Goal: Book appointment/travel/reservation

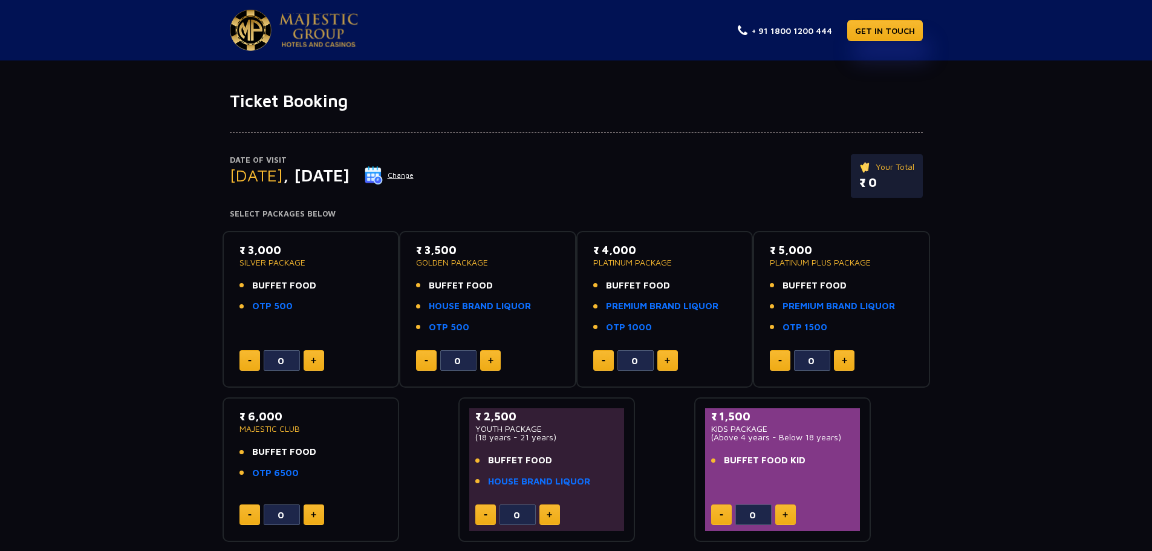
click at [414, 177] on button "Change" at bounding box center [389, 175] width 50 height 19
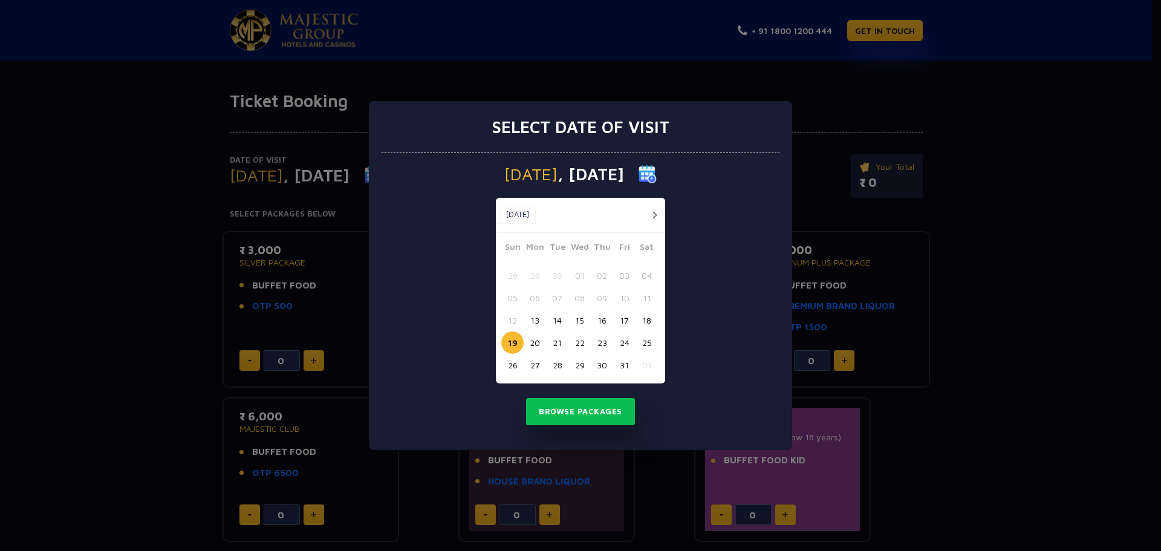
click at [650, 216] on button "button" at bounding box center [654, 214] width 15 height 15
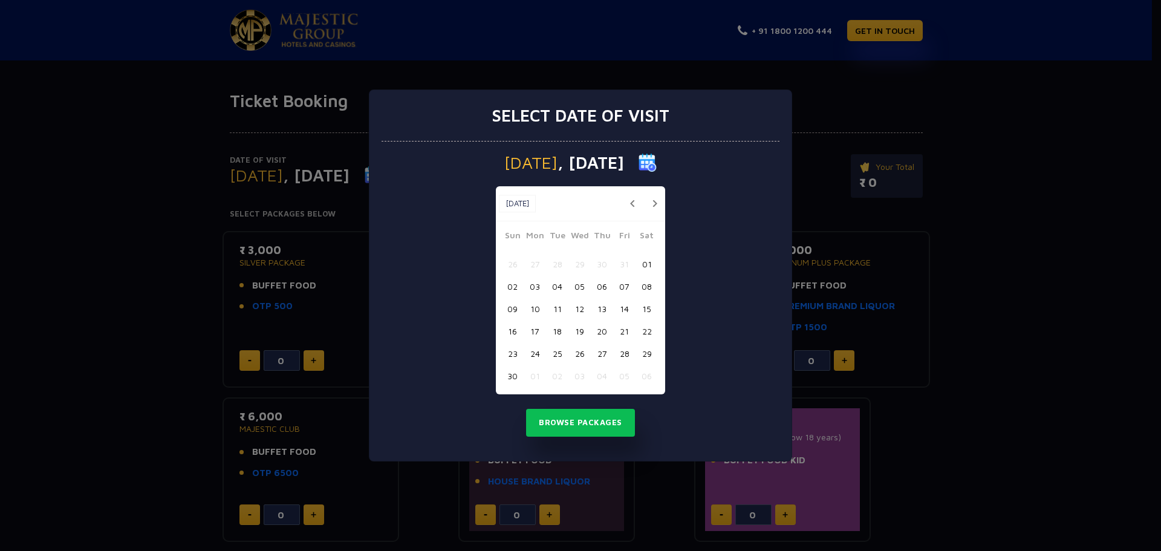
click at [654, 202] on button "button" at bounding box center [654, 203] width 15 height 15
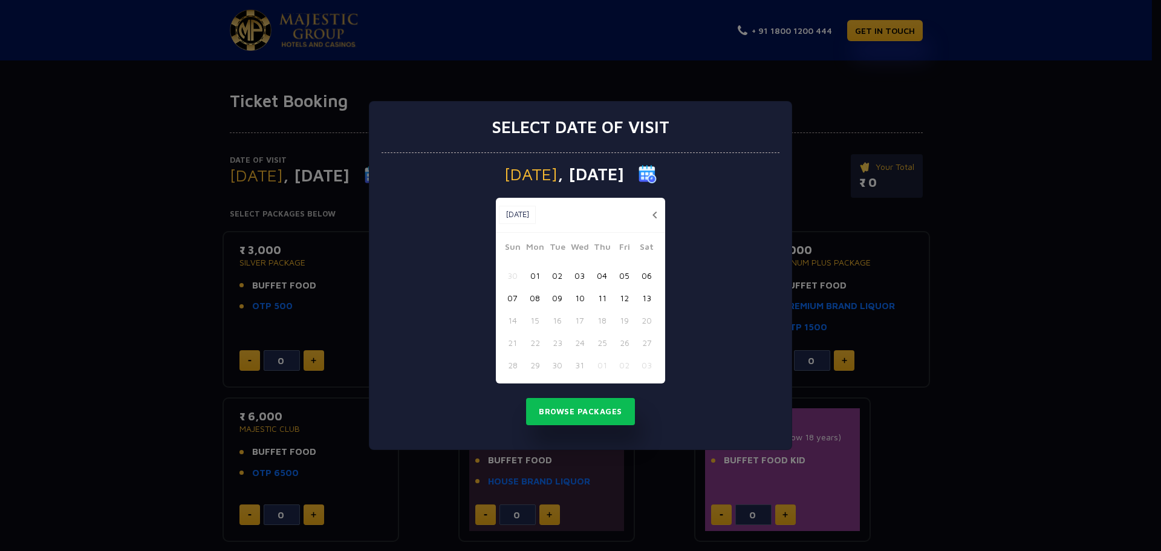
click at [654, 215] on button "button" at bounding box center [654, 214] width 15 height 15
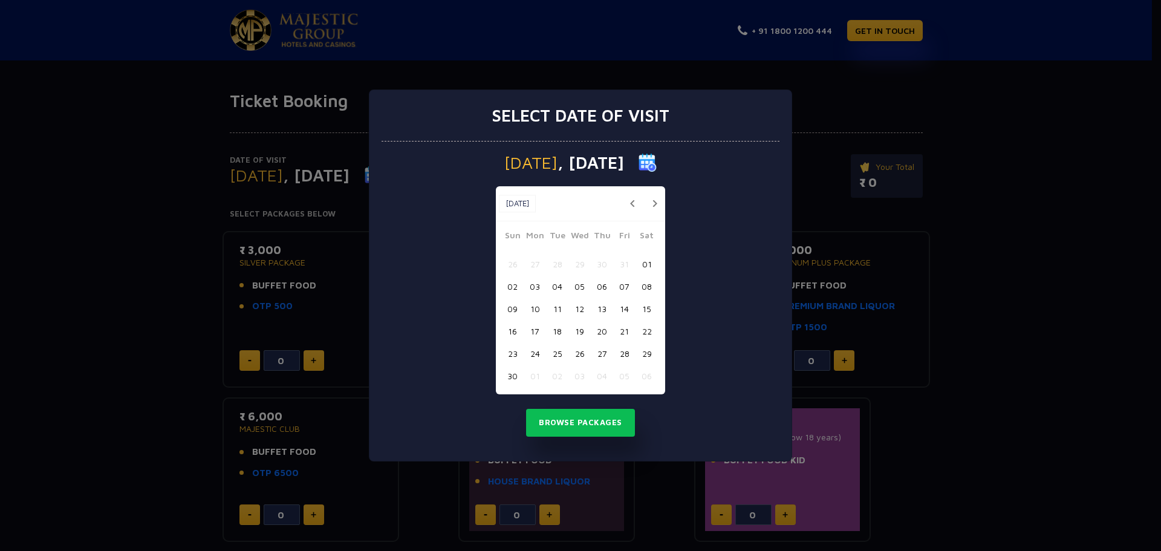
click at [655, 201] on button "button" at bounding box center [654, 203] width 15 height 15
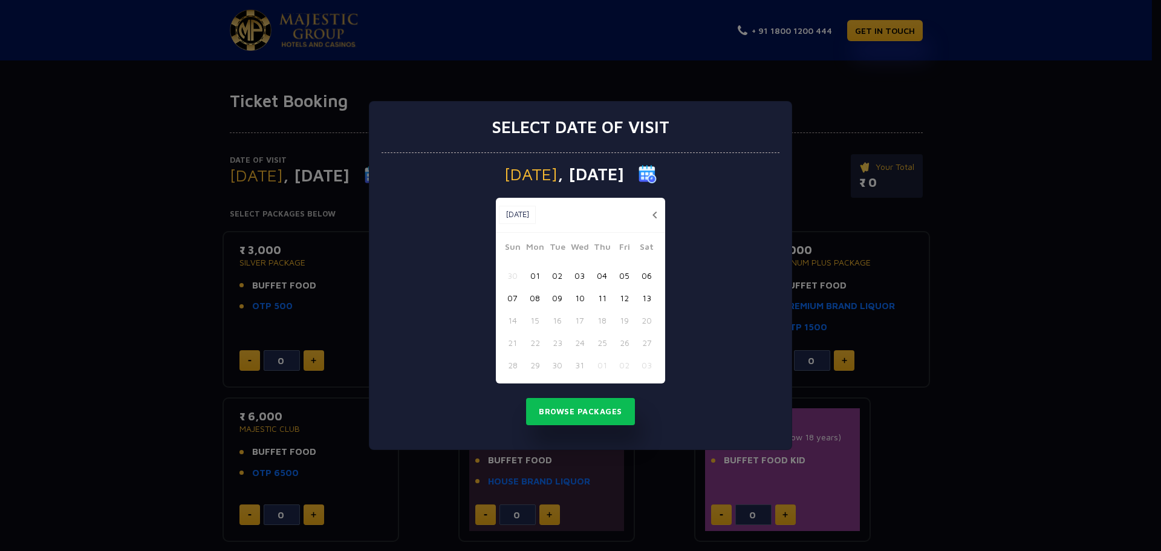
click at [655, 214] on button "button" at bounding box center [654, 214] width 15 height 15
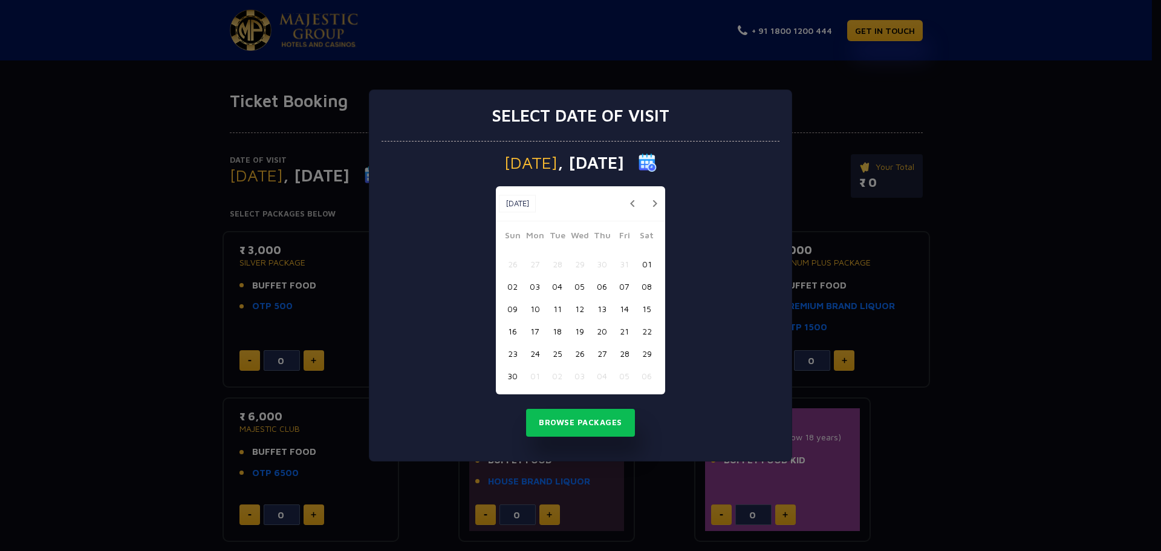
click at [648, 288] on button "08" at bounding box center [646, 286] width 22 height 22
click at [583, 417] on button "Browse Packages" at bounding box center [580, 423] width 109 height 28
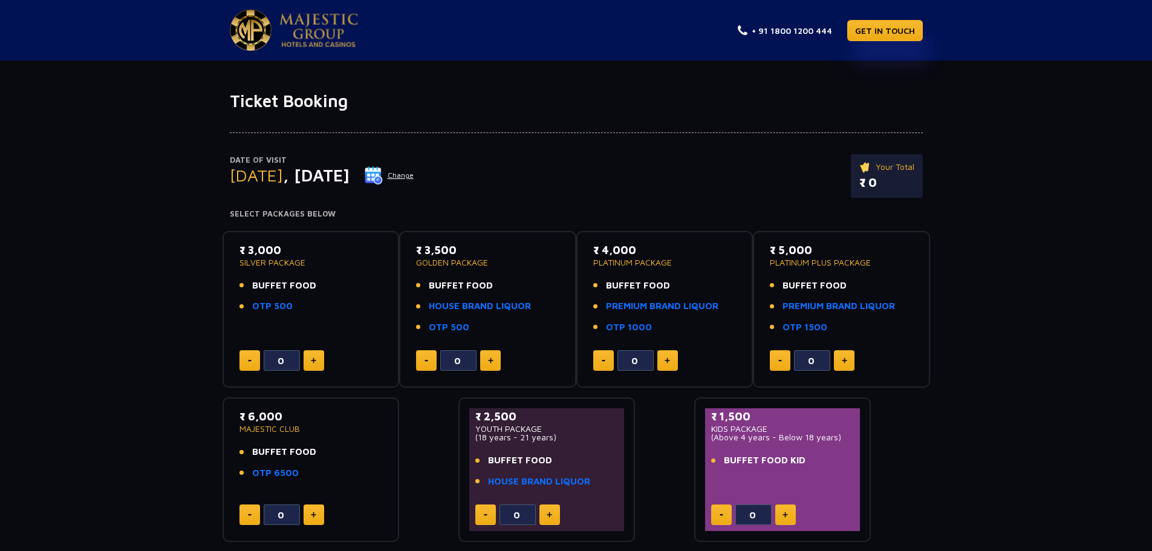
click at [414, 178] on button "Change" at bounding box center [389, 175] width 50 height 19
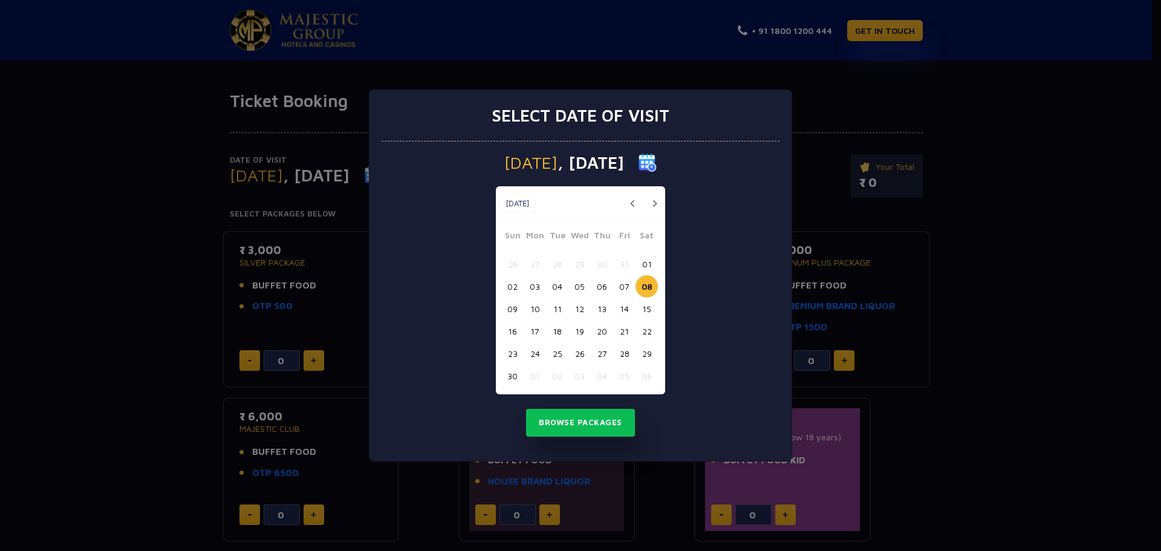
click at [623, 288] on button "07" at bounding box center [624, 286] width 22 height 22
click at [587, 421] on button "Browse Packages" at bounding box center [580, 423] width 109 height 28
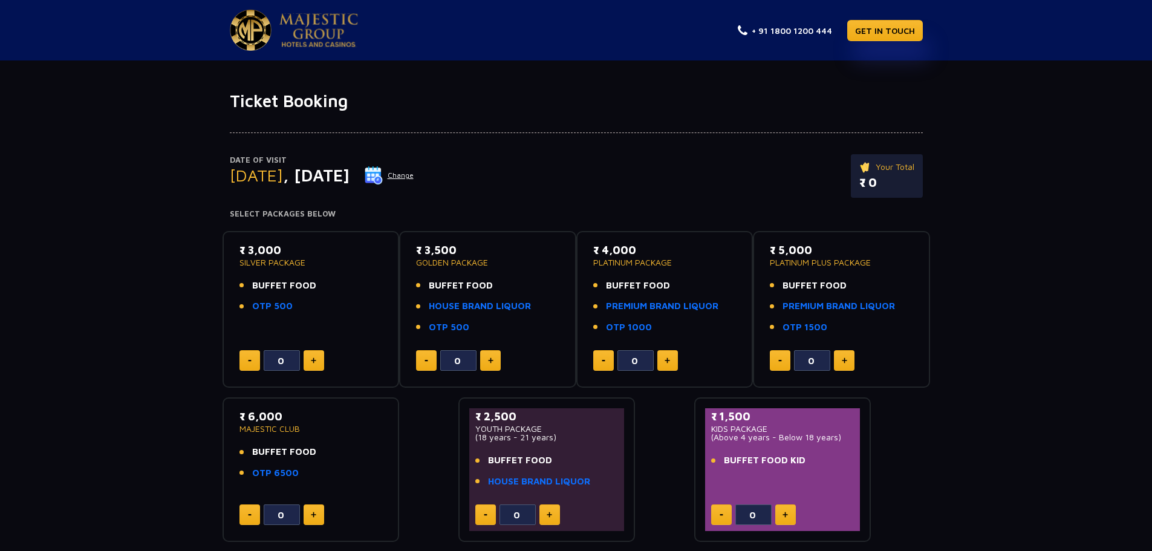
click at [414, 175] on button "Change" at bounding box center [389, 175] width 50 height 19
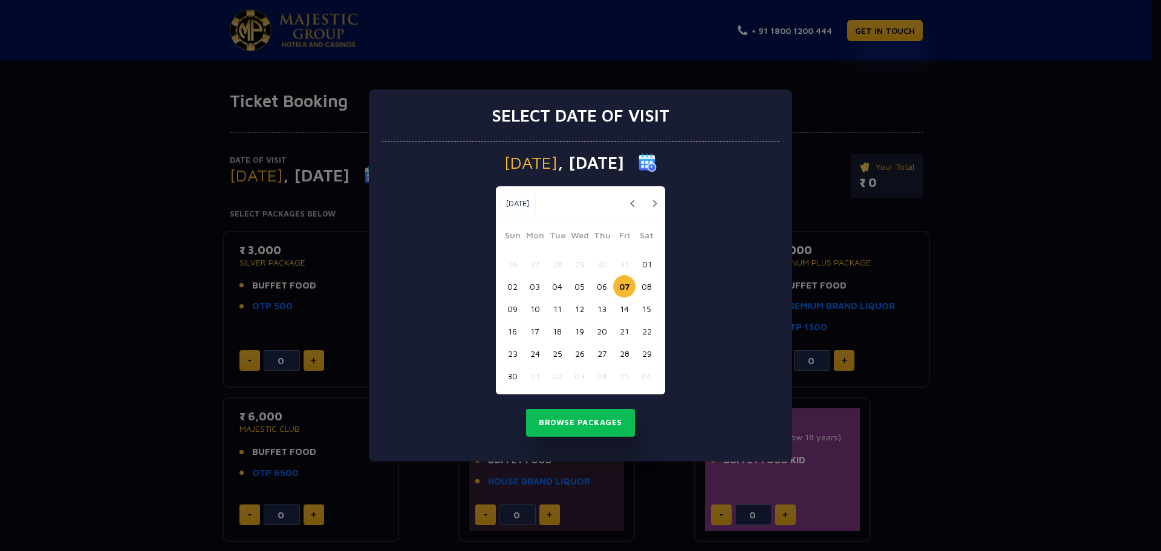
click at [603, 287] on button "06" at bounding box center [602, 286] width 22 height 22
click at [588, 418] on button "Browse Packages" at bounding box center [580, 423] width 109 height 28
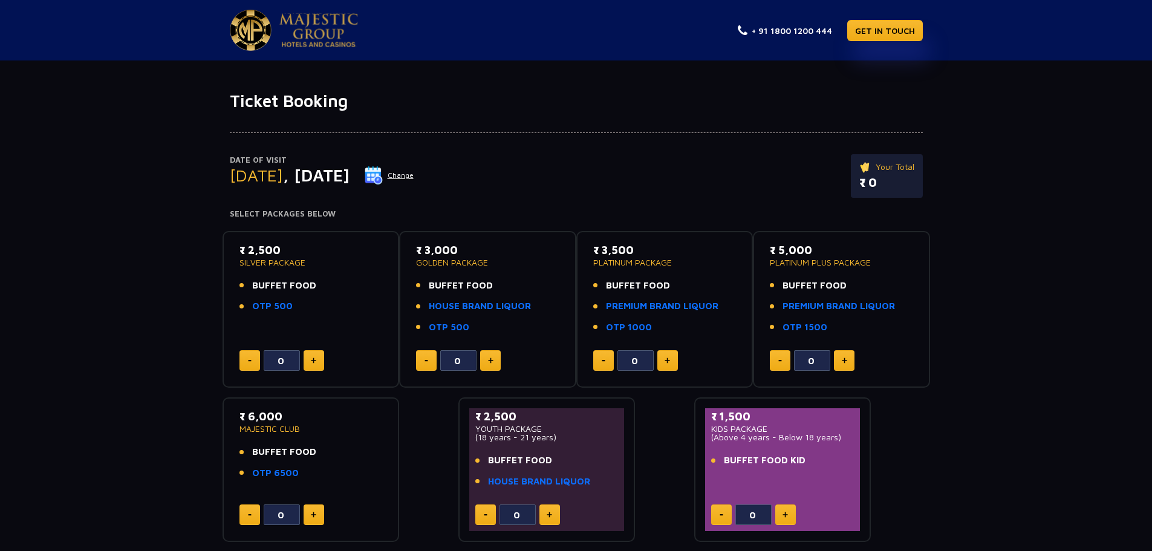
click at [414, 178] on button "Change" at bounding box center [389, 175] width 50 height 19
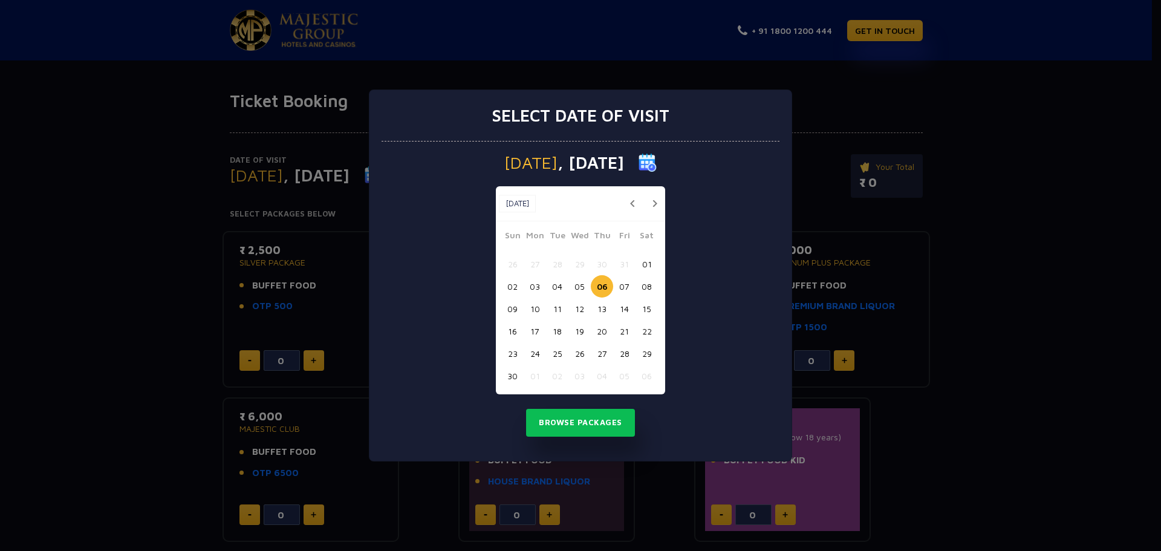
click at [579, 59] on div "Select date of visit [DATE] [DATE] [DATE] Sun Mon Tue Wed Thu Fri Sat 26 27 28 …" at bounding box center [580, 275] width 1161 height 551
